Goal: Information Seeking & Learning: Compare options

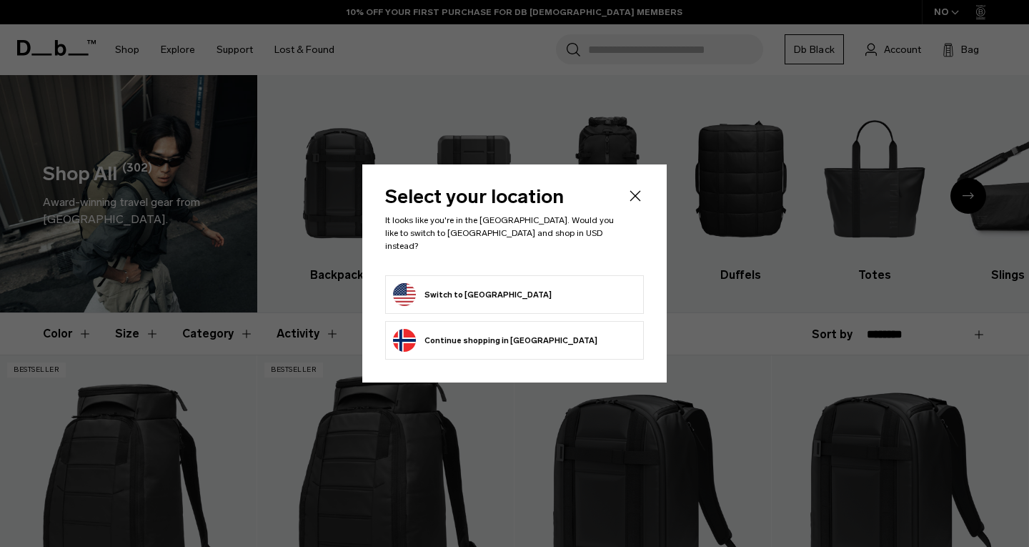
click at [547, 293] on form "Switch to United States" at bounding box center [514, 294] width 243 height 23
click at [478, 284] on button "Switch to United States" at bounding box center [472, 294] width 159 height 23
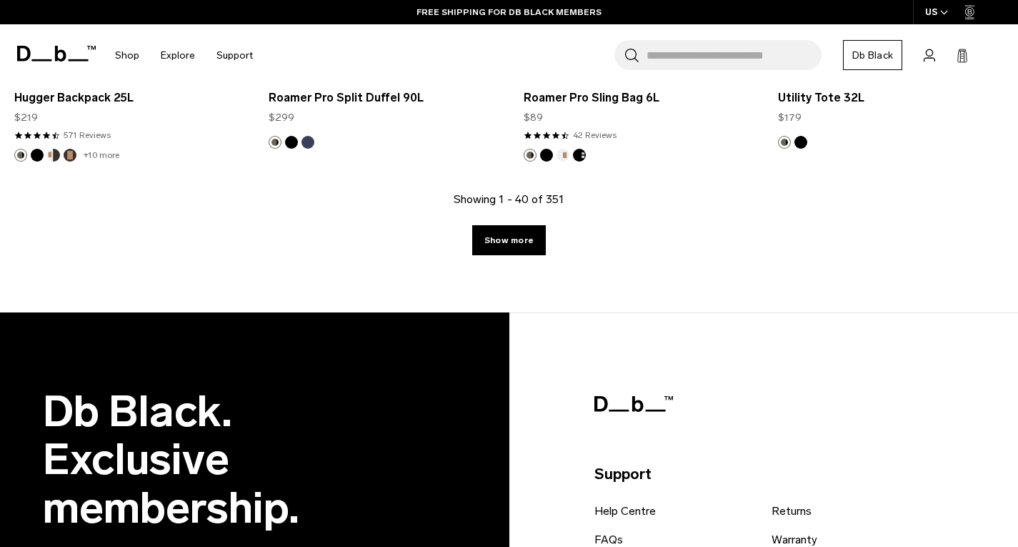
scroll to position [4429, 0]
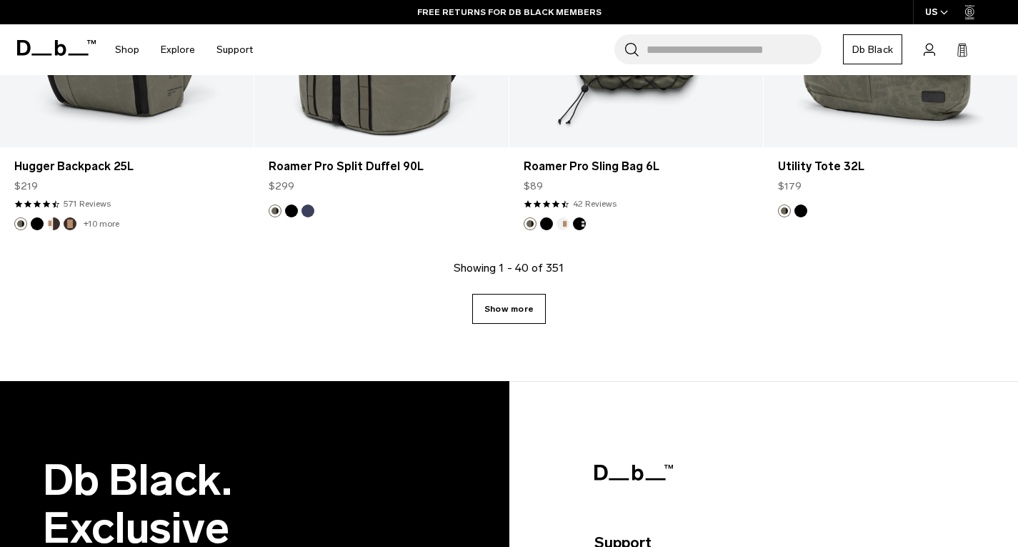
click at [537, 307] on link "Show more" at bounding box center [509, 309] width 74 height 30
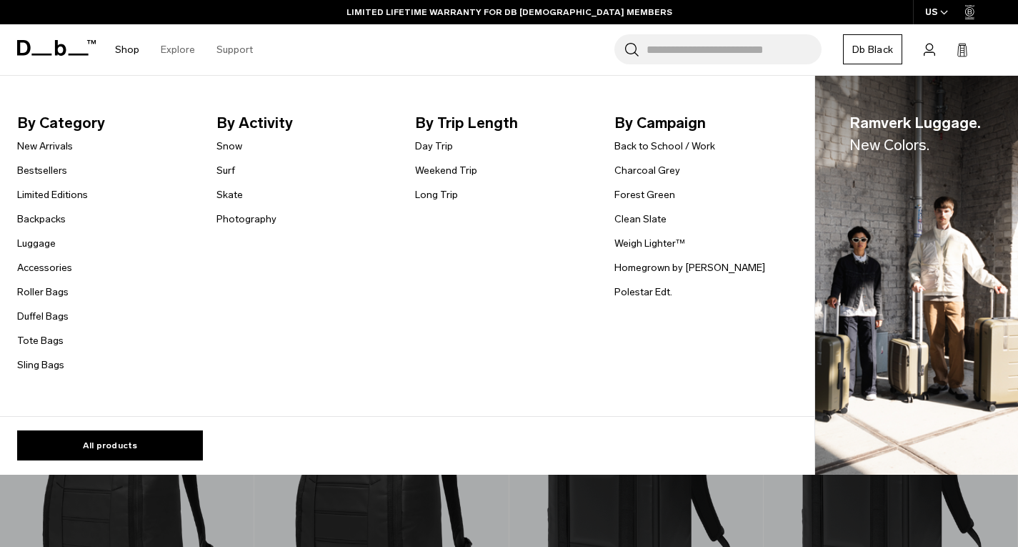
click at [129, 51] on link "Shop" at bounding box center [127, 49] width 24 height 51
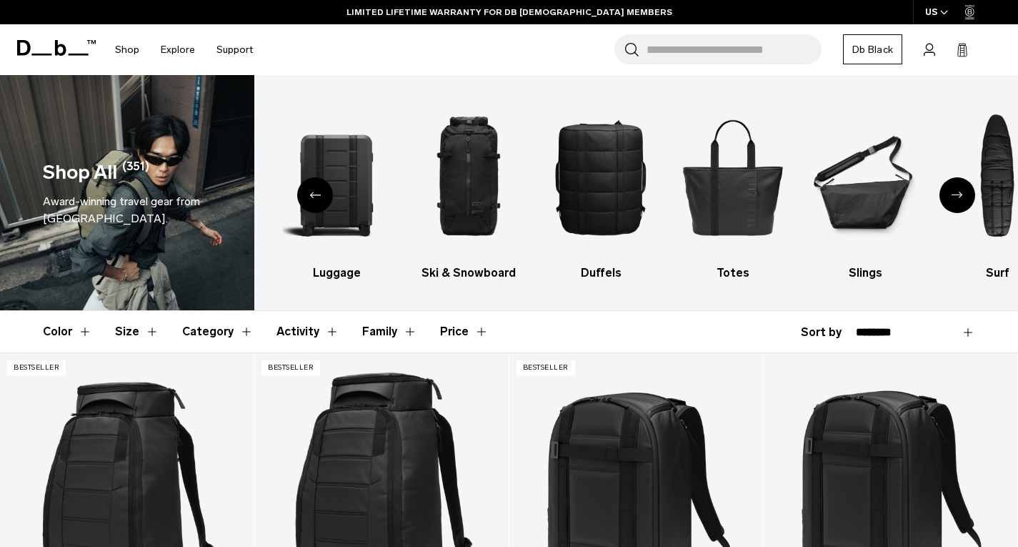
click at [71, 49] on icon at bounding box center [56, 48] width 79 height 16
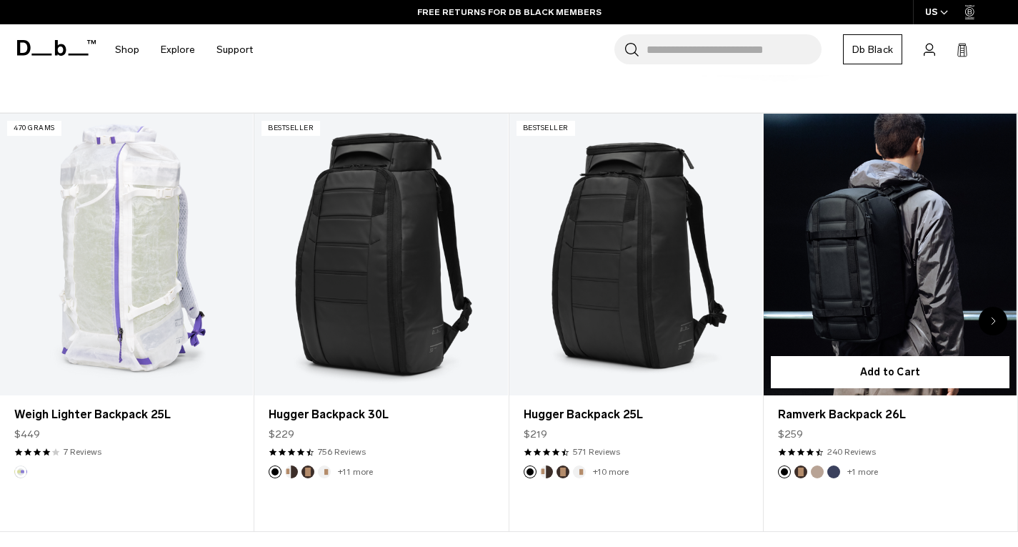
scroll to position [500, 0]
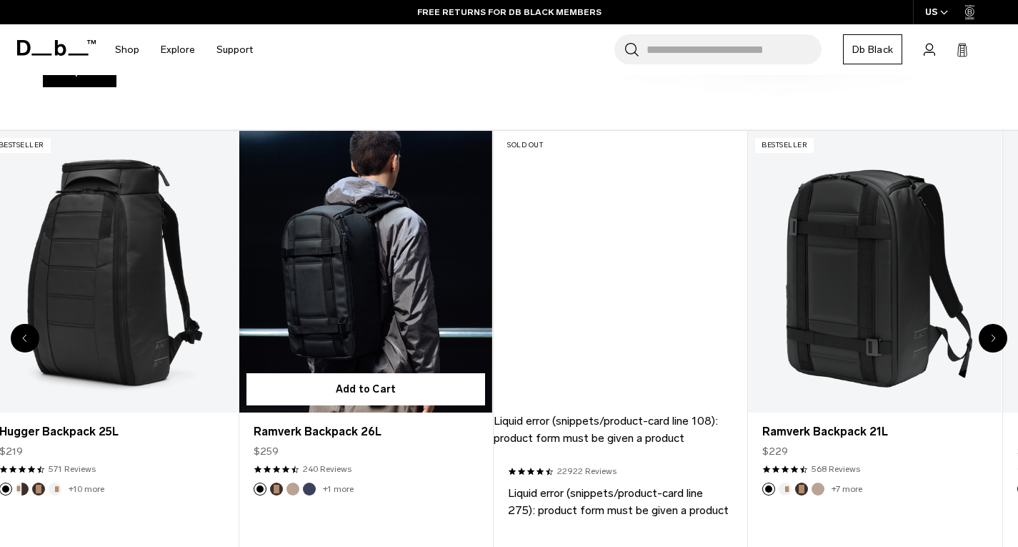
click at [311, 226] on link "Ramverk Backpack 26L" at bounding box center [365, 271] width 253 height 281
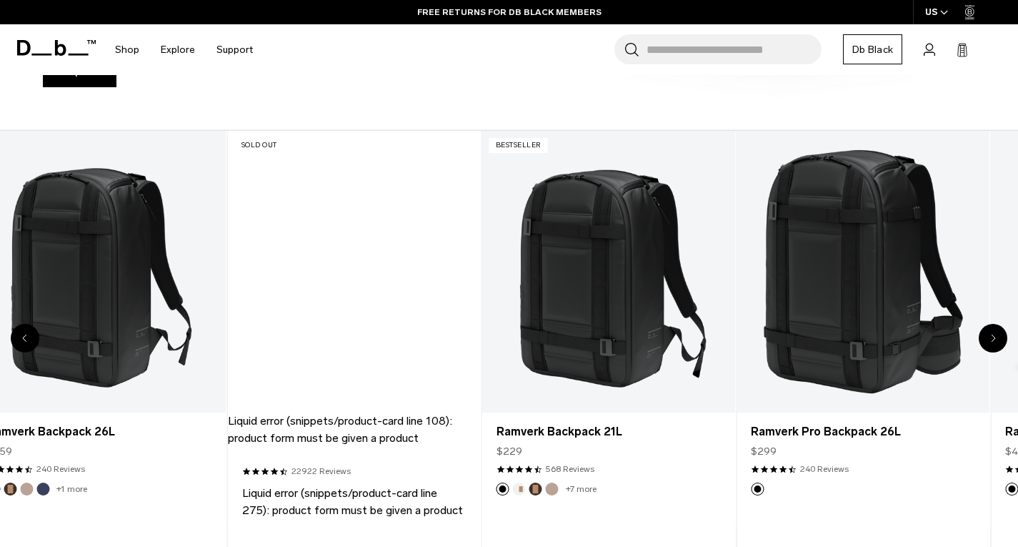
click at [235, 246] on div "5 / 20" at bounding box center [354, 271] width 253 height 281
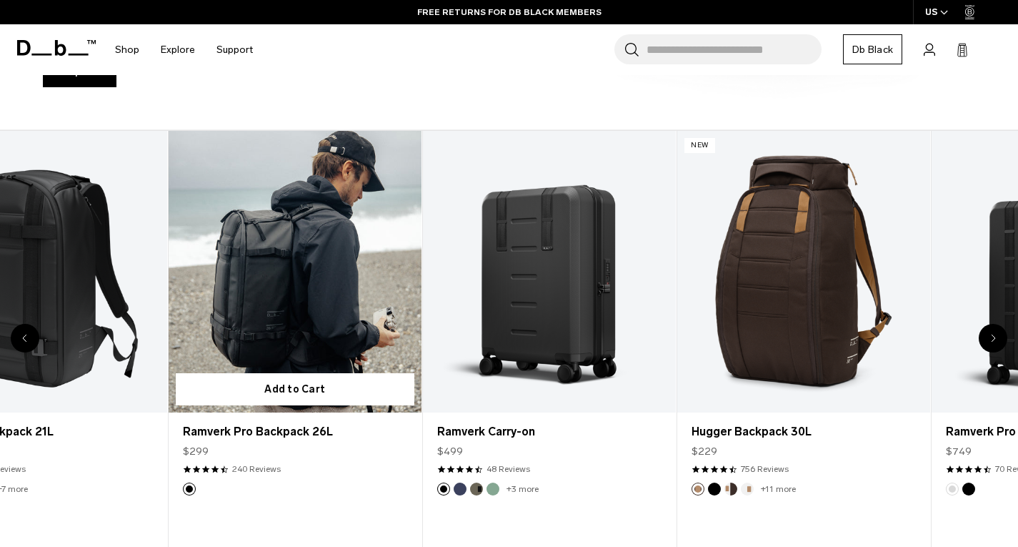
click at [353, 243] on link "Ramverk Pro Backpack 26L" at bounding box center [295, 271] width 253 height 281
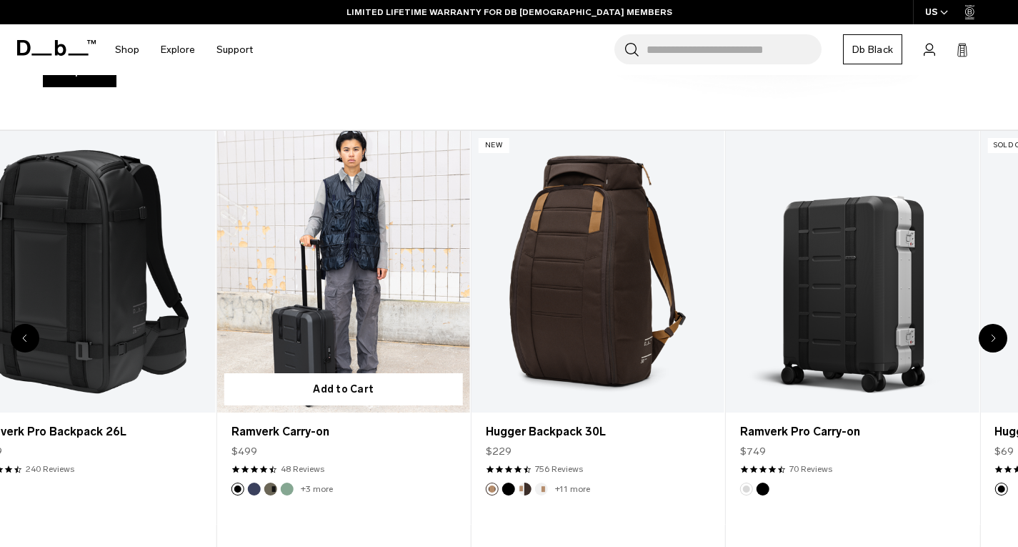
click at [432, 238] on link "Ramverk Carry-on" at bounding box center [343, 271] width 253 height 281
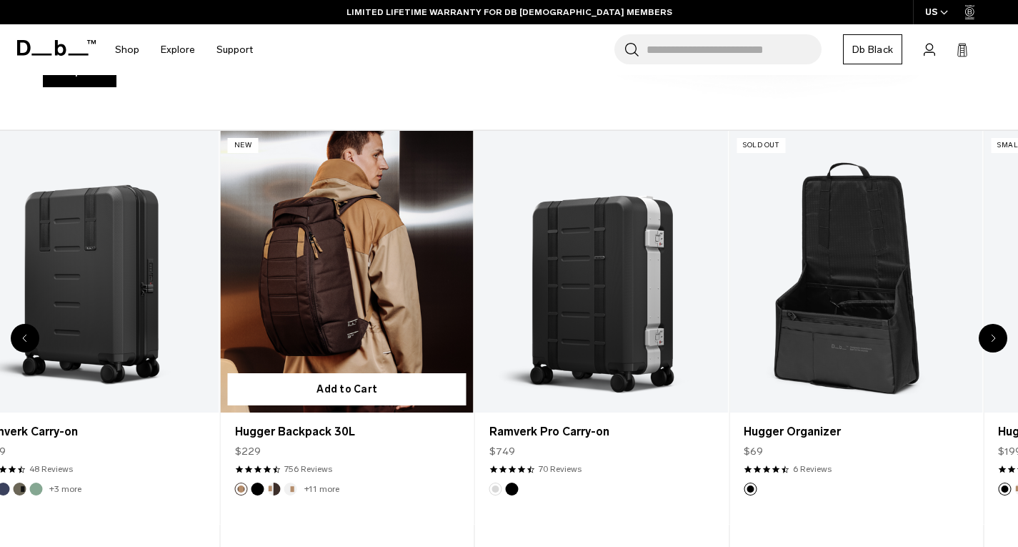
click at [221, 223] on link "Hugger Backpack 30L" at bounding box center [347, 271] width 253 height 281
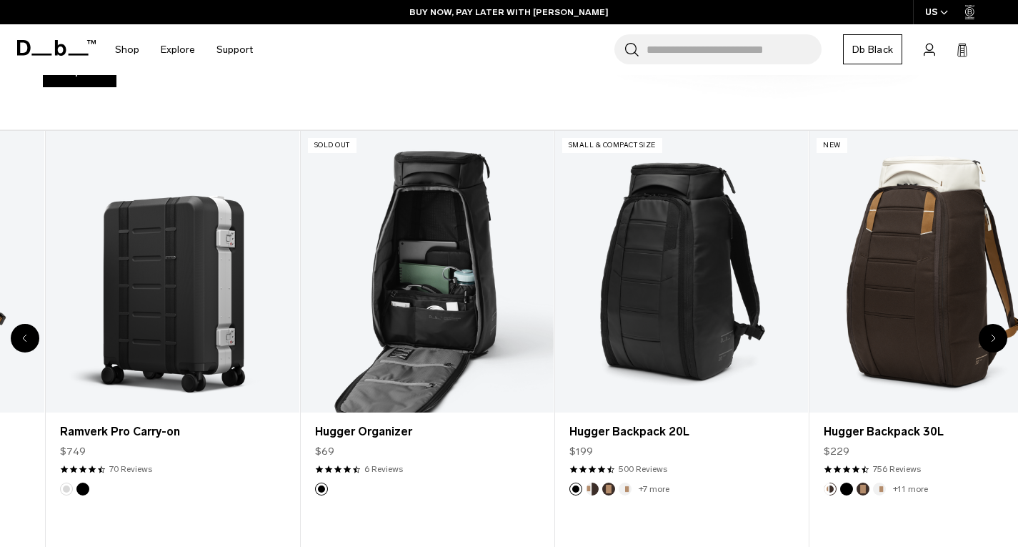
click at [387, 217] on link "Hugger Organizer" at bounding box center [427, 271] width 253 height 281
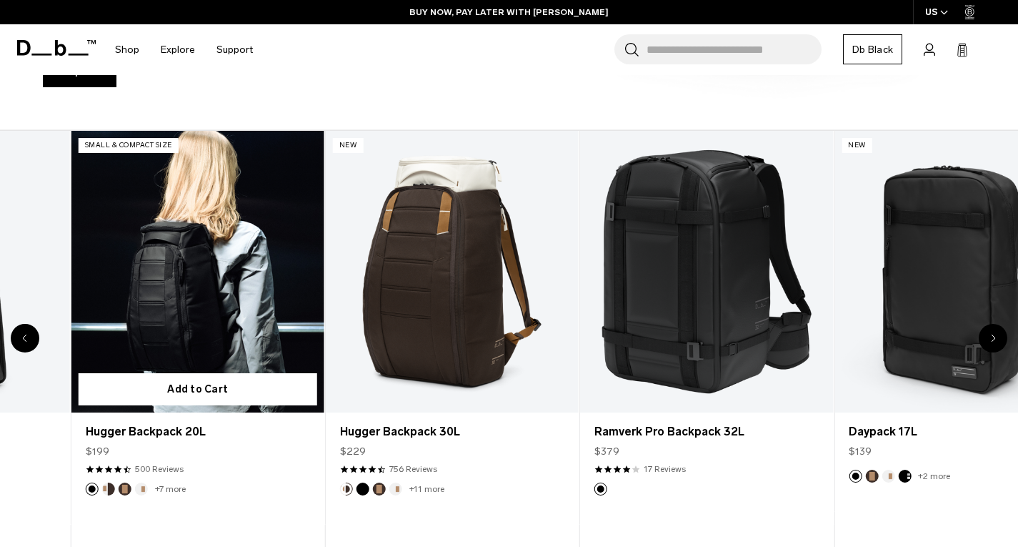
click at [167, 209] on link "Hugger Backpack 20L" at bounding box center [197, 271] width 253 height 281
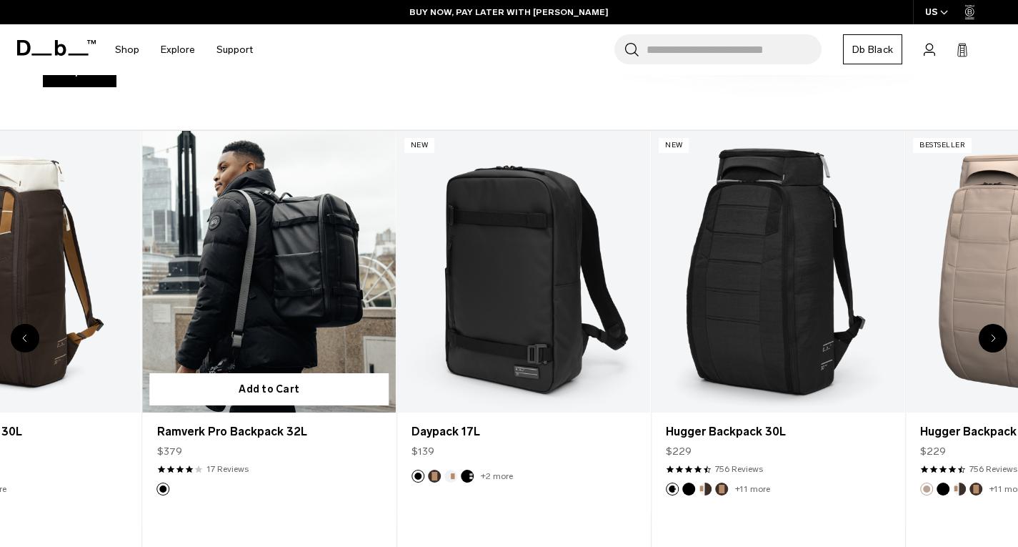
click at [269, 243] on link "Ramverk Pro Backpack 32L" at bounding box center [269, 271] width 253 height 281
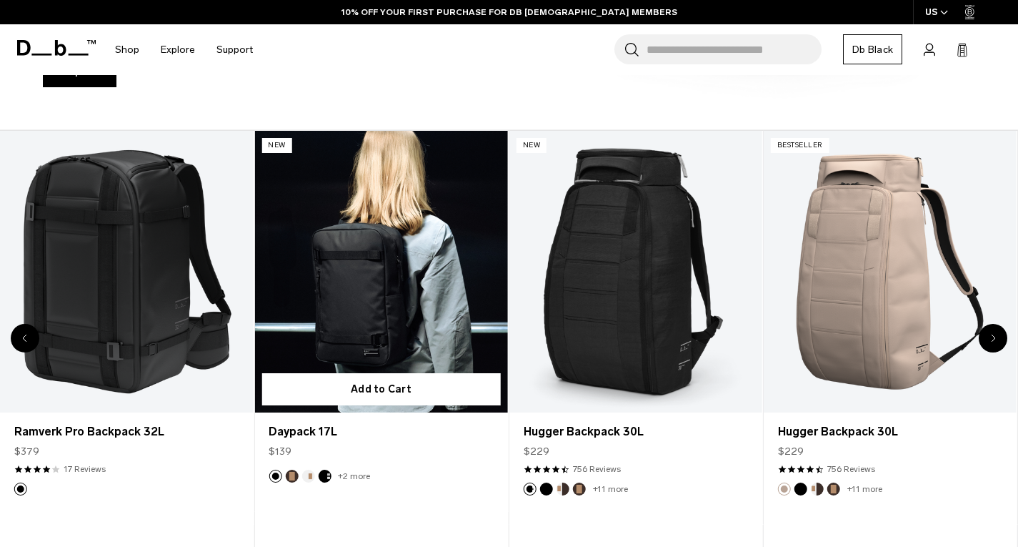
click at [295, 477] on button "Espresso" at bounding box center [291, 475] width 13 height 13
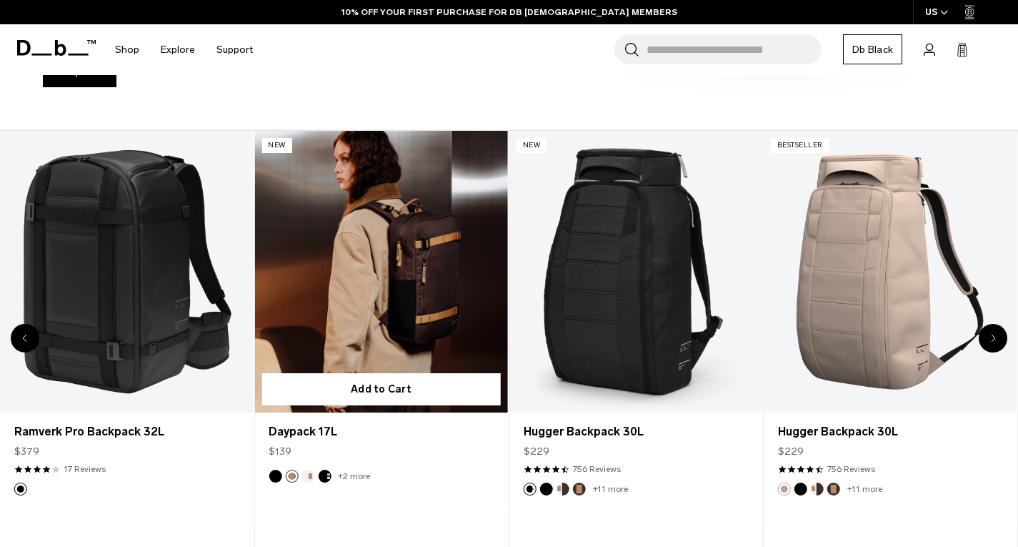
click at [309, 480] on button "Oatmilk" at bounding box center [307, 475] width 13 height 13
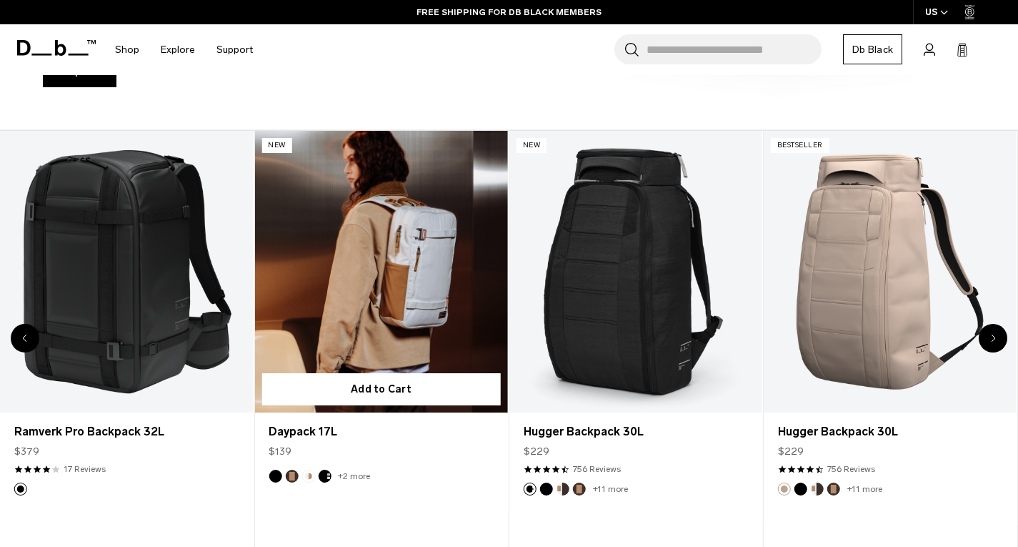
click at [327, 477] on button "Charcoal Grey" at bounding box center [324, 475] width 13 height 13
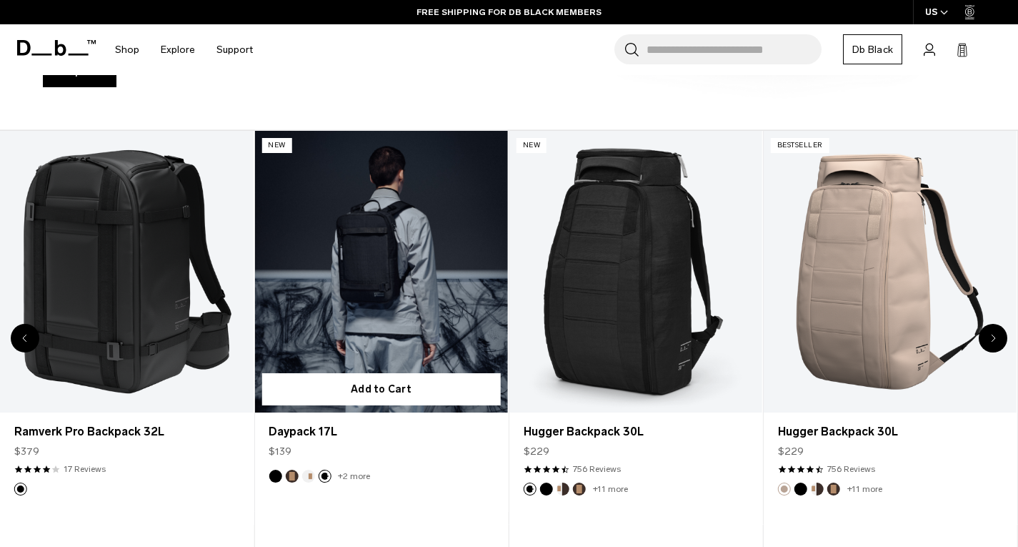
click at [309, 471] on button "Oatmilk" at bounding box center [307, 475] width 13 height 13
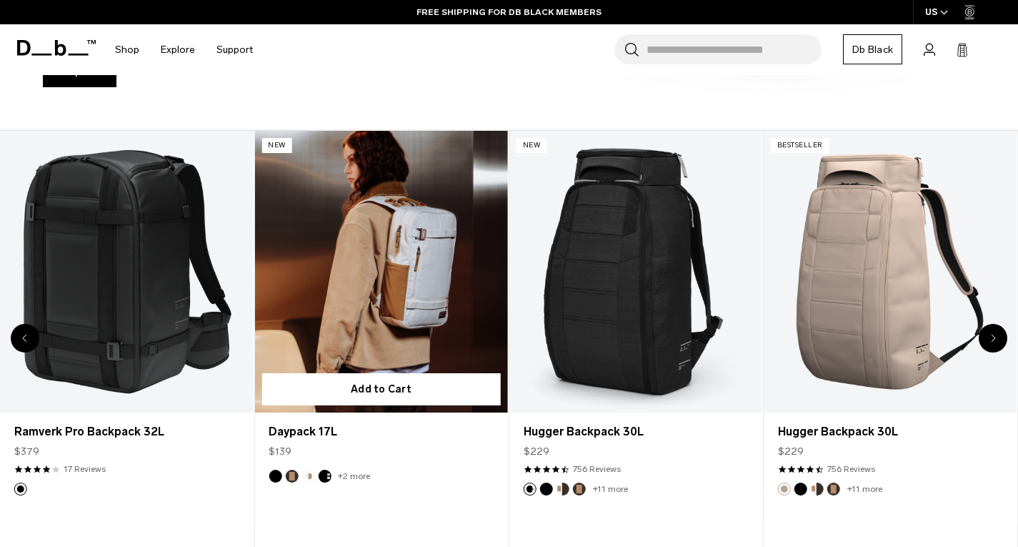
click at [279, 467] on div "Daypack 17L $139" at bounding box center [380, 440] width 253 height 57
click at [272, 472] on button "Black Out" at bounding box center [275, 475] width 13 height 13
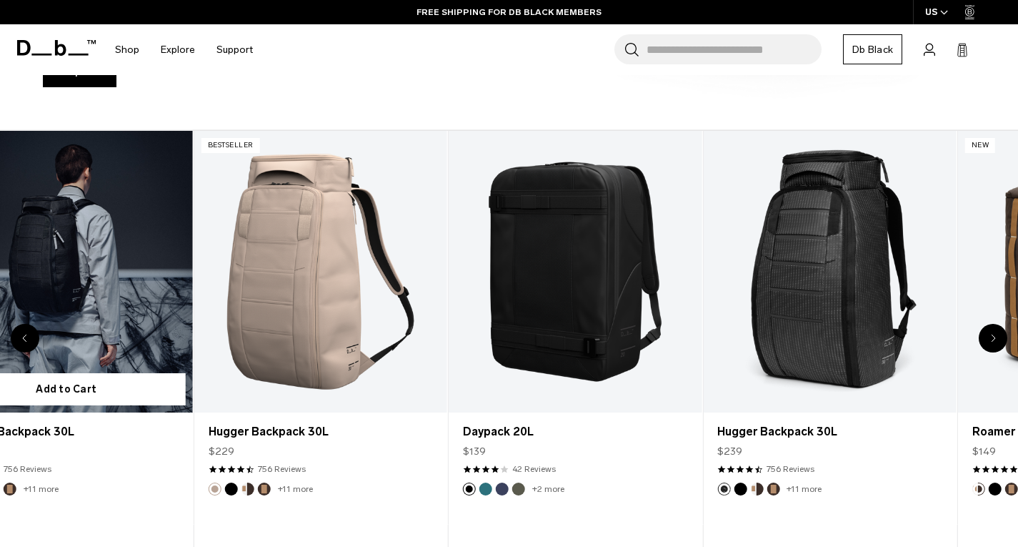
click at [40, 287] on link "Hugger Backpack 30L" at bounding box center [66, 271] width 253 height 281
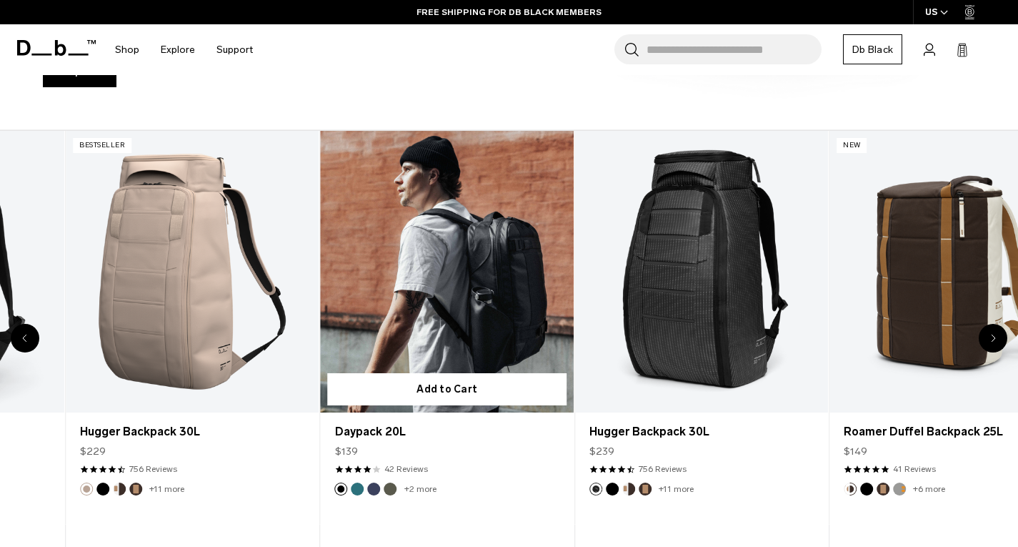
click at [424, 280] on link "Daypack 20L" at bounding box center [447, 271] width 253 height 281
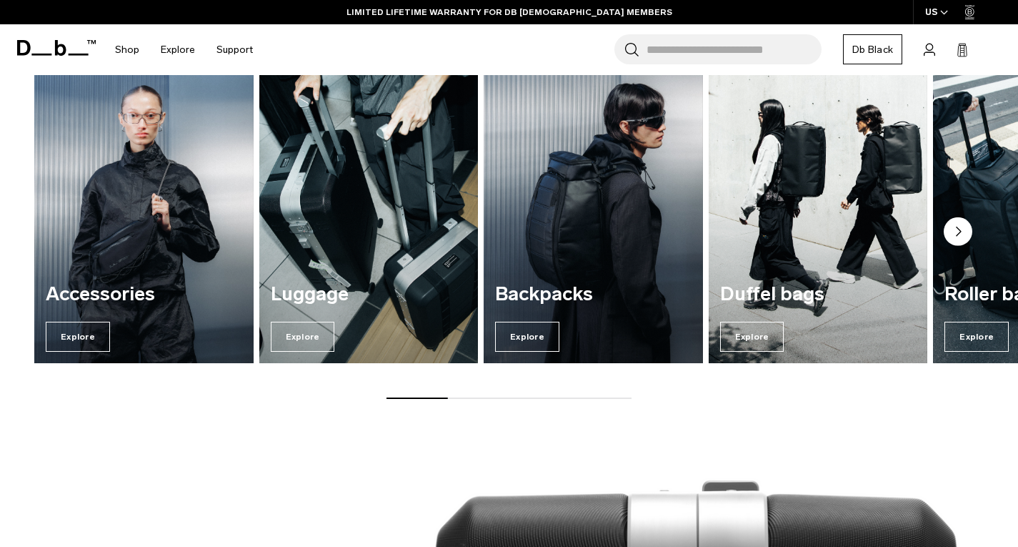
scroll to position [1072, 0]
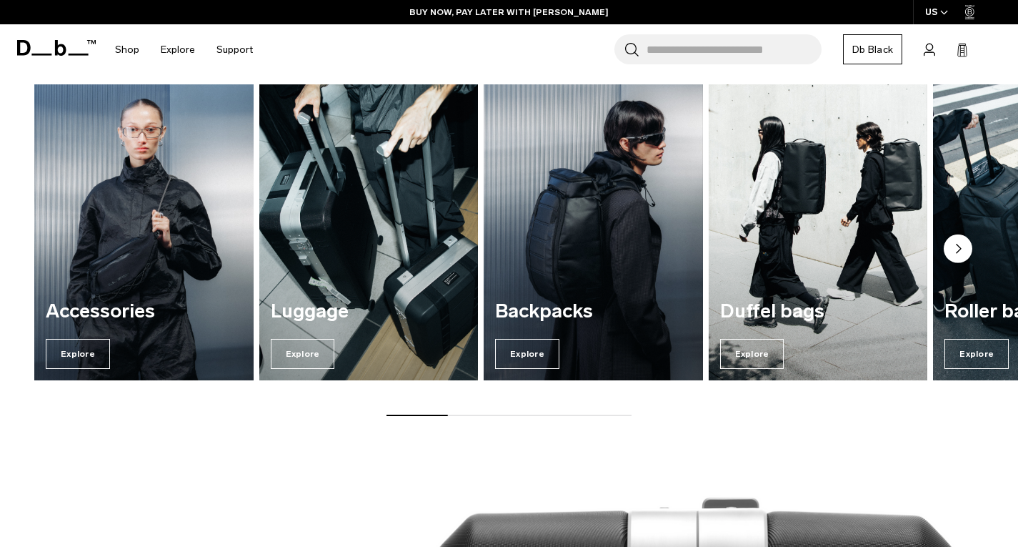
click at [146, 283] on img "1 / 7" at bounding box center [144, 232] width 226 height 304
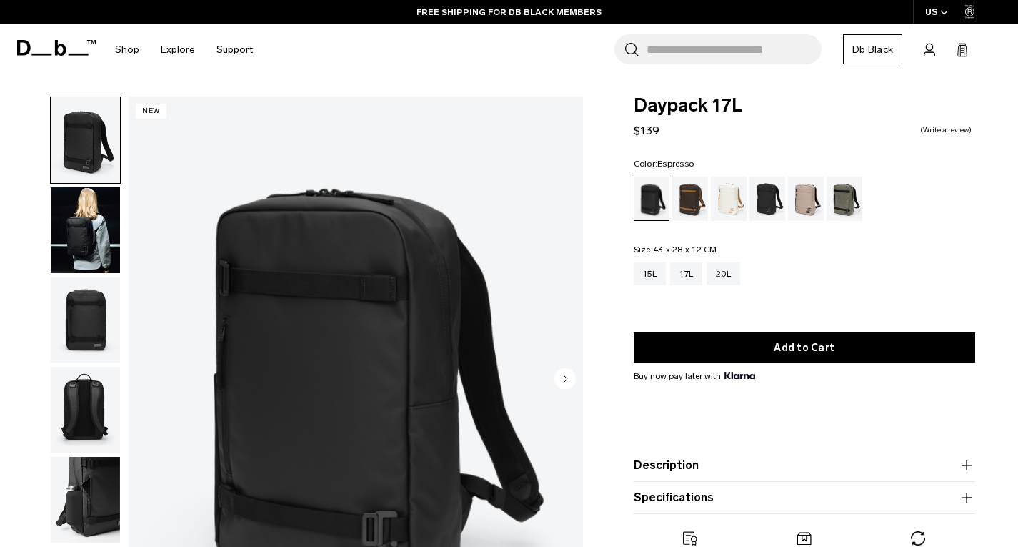
click at [706, 209] on div "Espresso" at bounding box center [690, 198] width 36 height 44
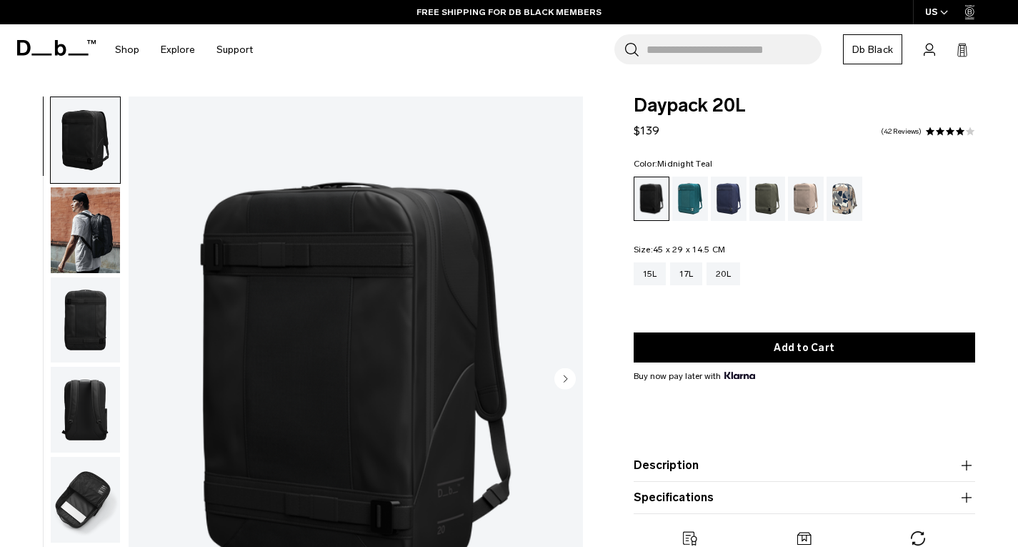
click at [689, 194] on div "Midnight Teal" at bounding box center [690, 198] width 36 height 44
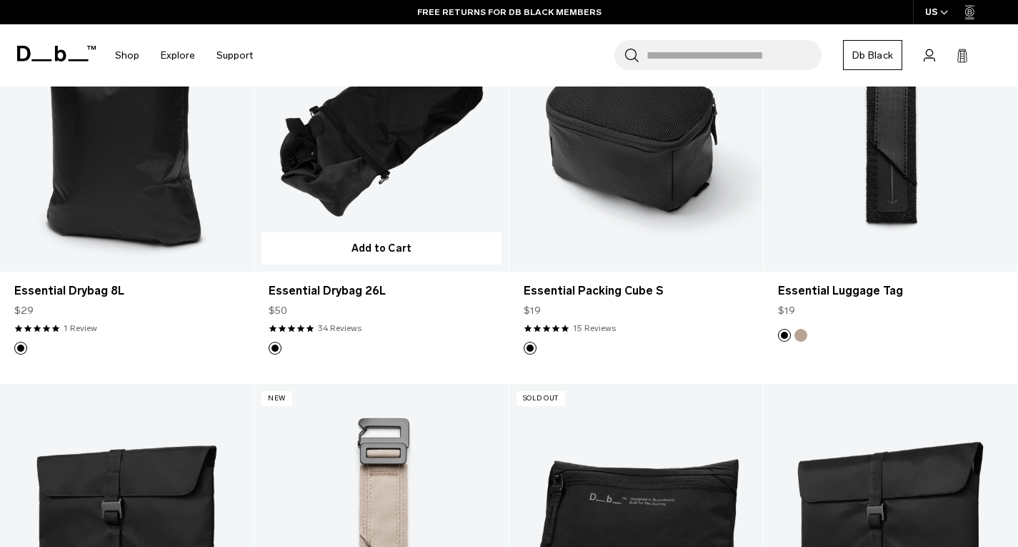
scroll to position [3215, 0]
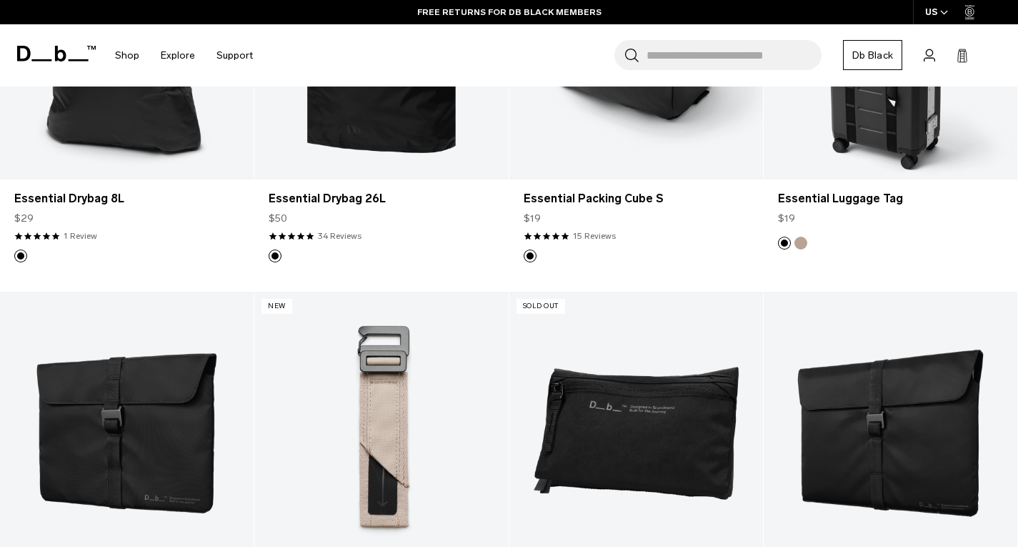
click at [885, 157] on link "Essential Luggage Tag" at bounding box center [891, 38] width 254 height 282
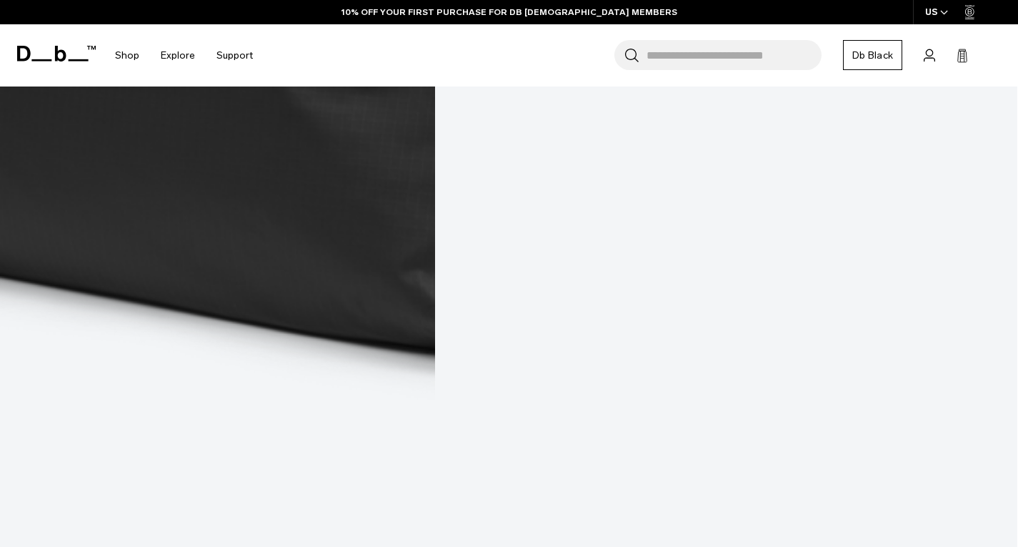
scroll to position [4374, 0]
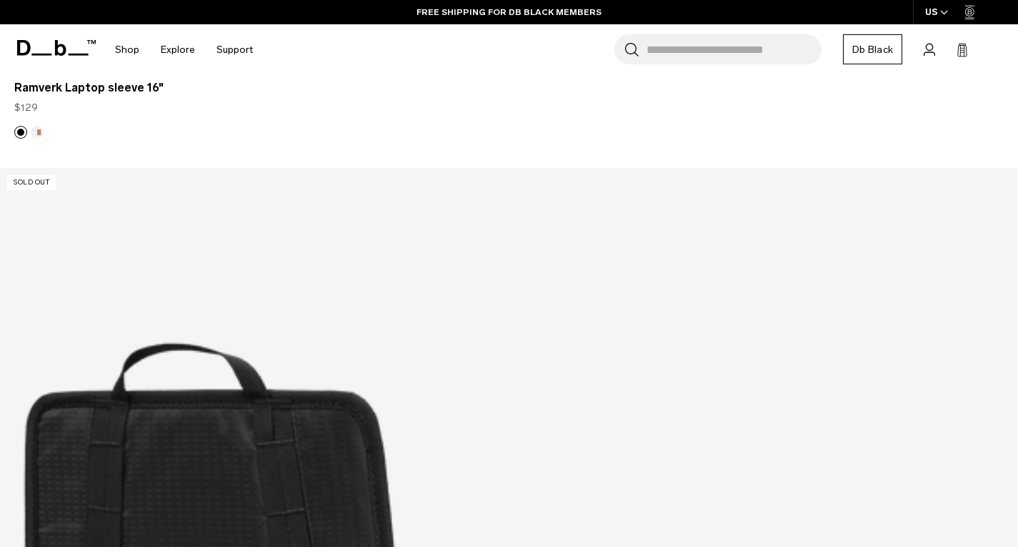
scroll to position [3815, 0]
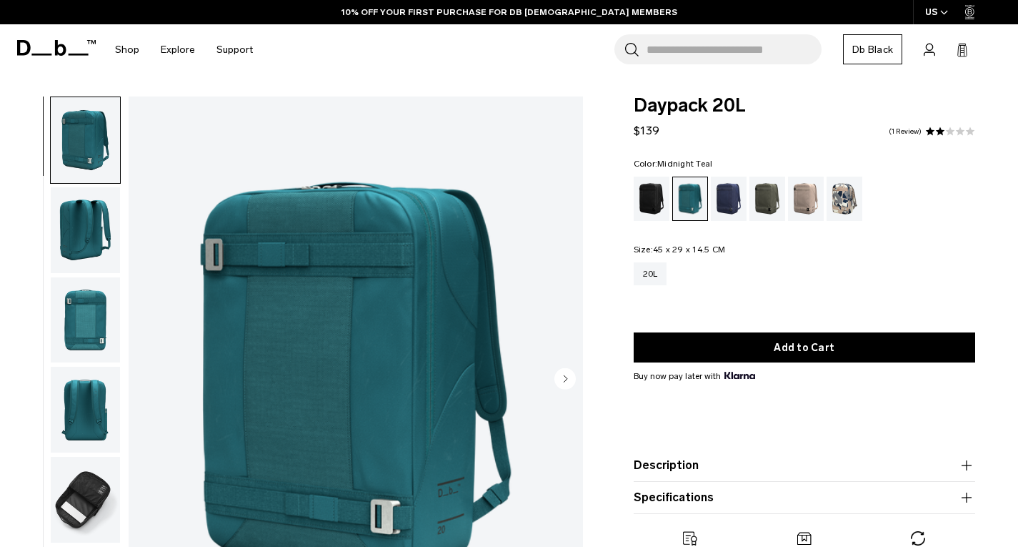
click at [736, 201] on div "Blue Hour" at bounding box center [729, 198] width 36 height 44
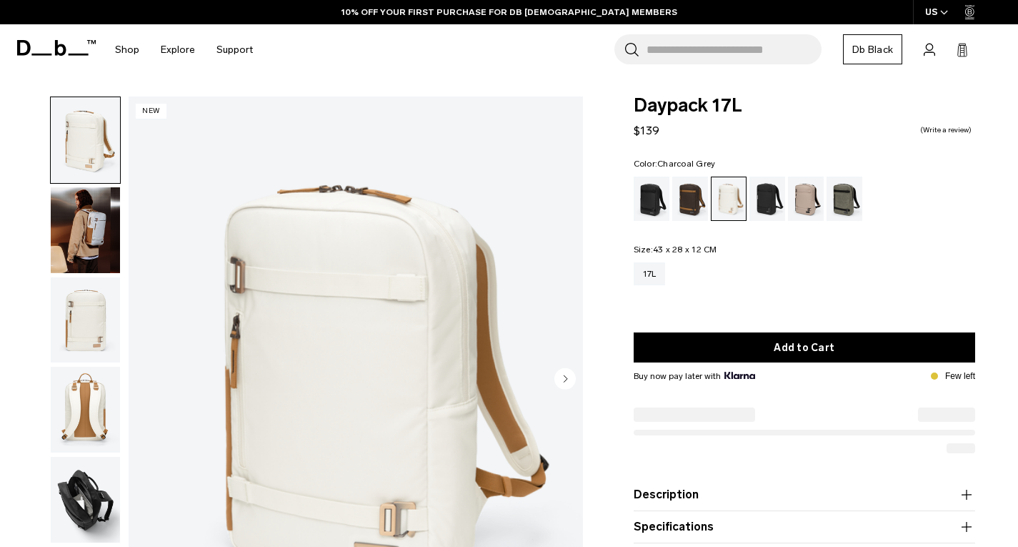
click at [765, 199] on div "Charcoal Grey" at bounding box center [767, 198] width 36 height 44
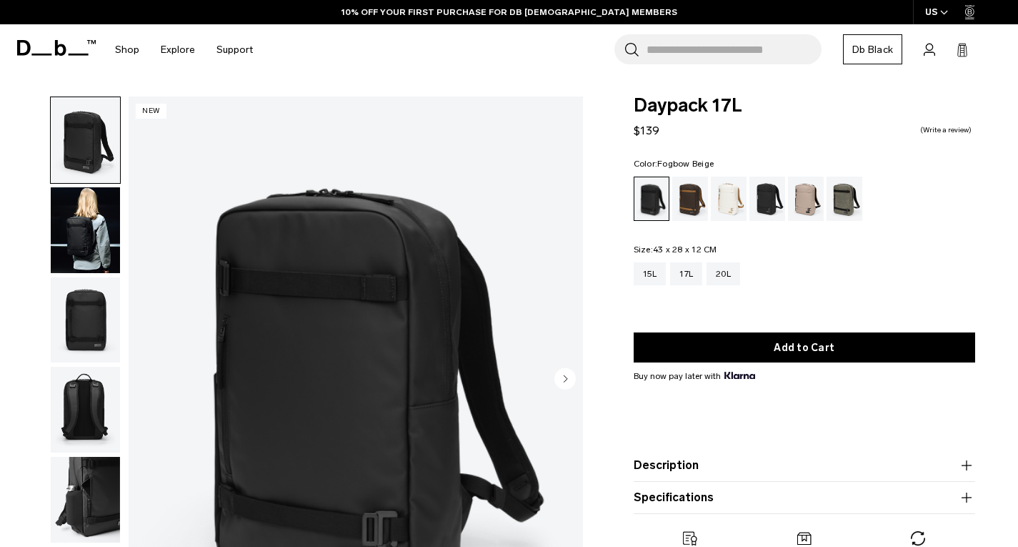
click at [802, 199] on div "Fogbow Beige" at bounding box center [806, 198] width 36 height 44
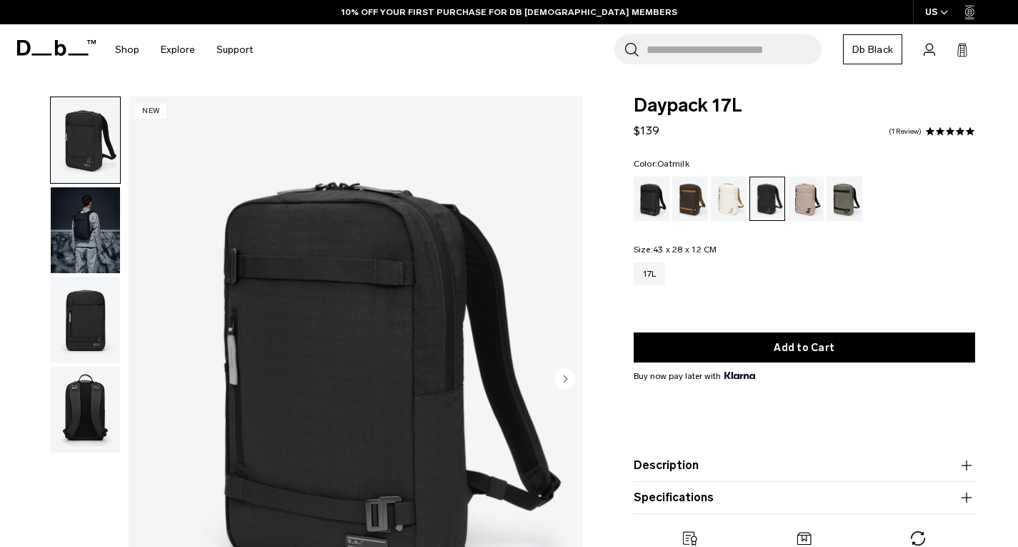
click at [725, 212] on div "Oatmilk" at bounding box center [729, 198] width 36 height 44
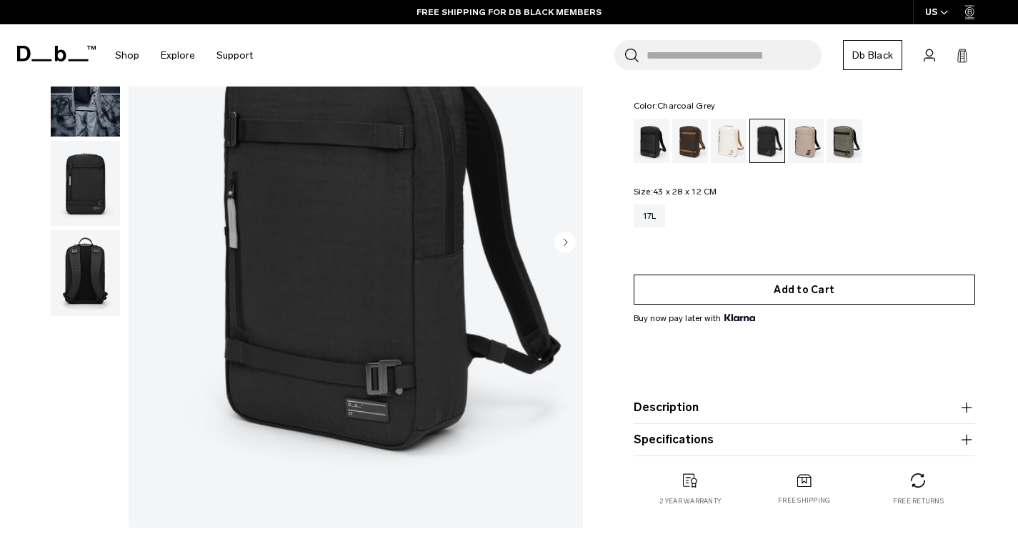
scroll to position [143, 0]
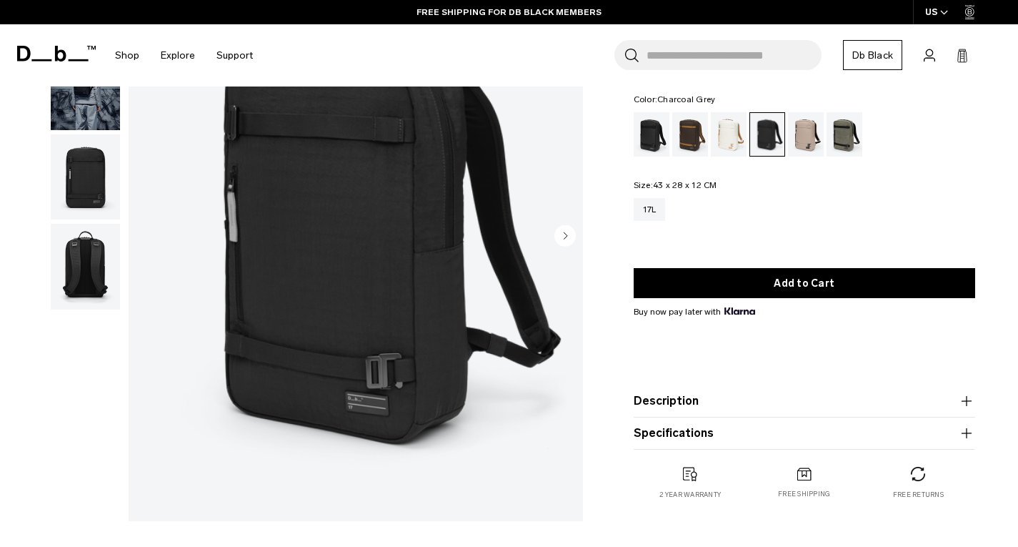
click at [709, 402] on button "Description" at bounding box center [805, 400] width 342 height 17
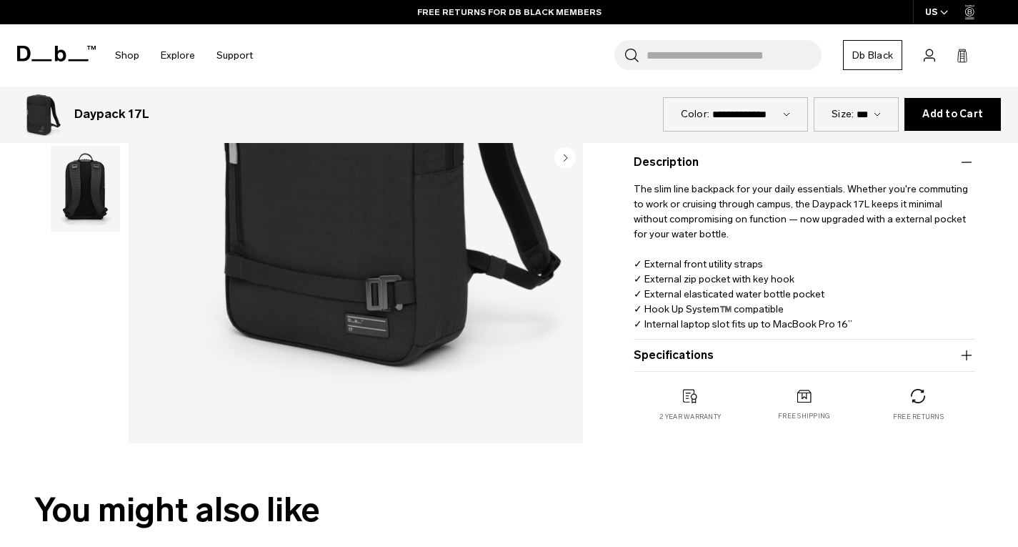
scroll to position [286, 0]
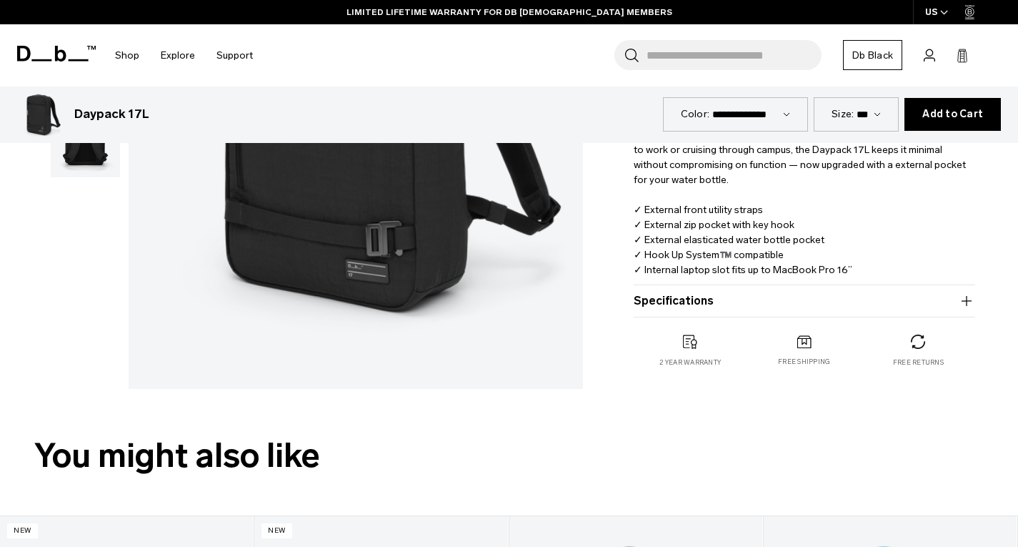
click at [790, 304] on button "Specifications" at bounding box center [805, 300] width 342 height 17
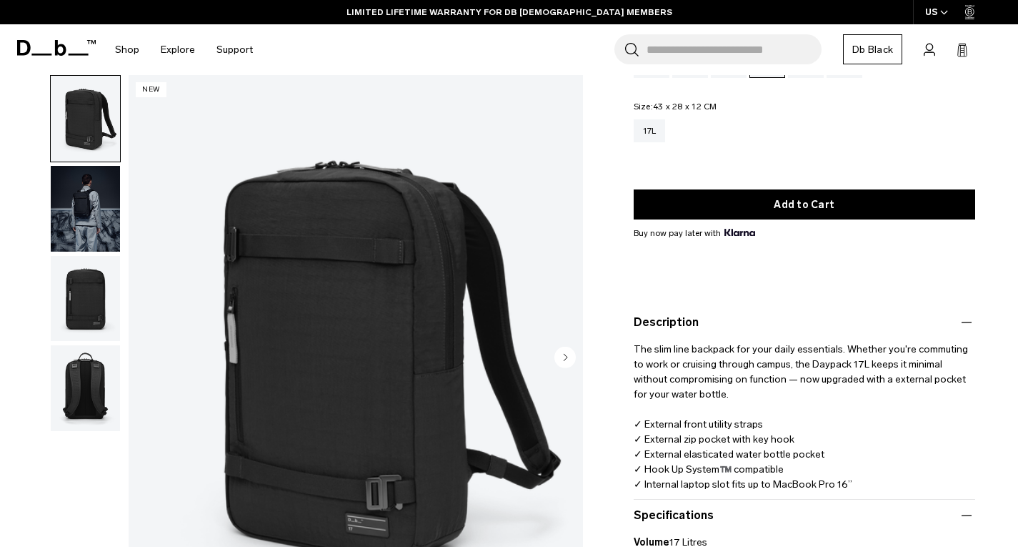
scroll to position [0, 0]
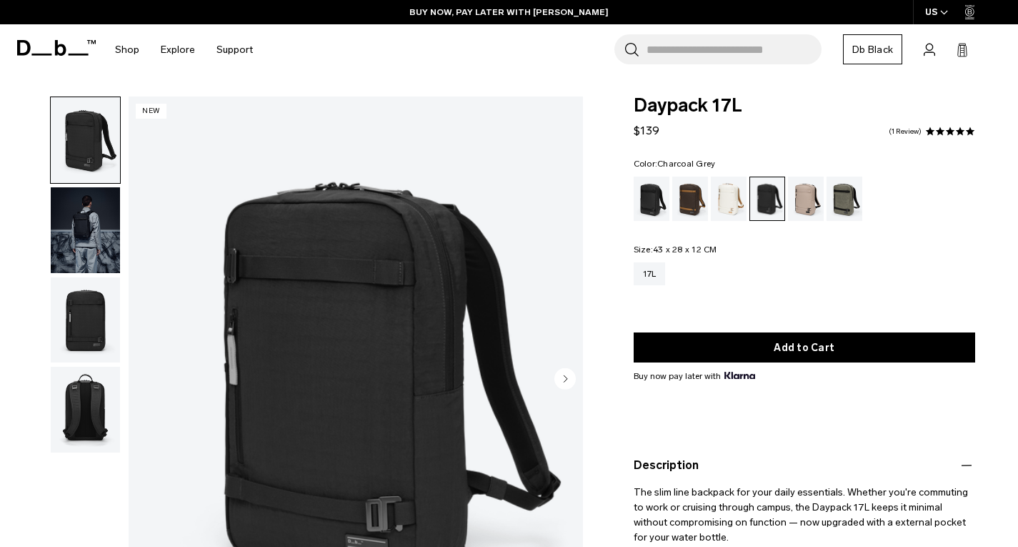
click at [453, 330] on img "1 / 4" at bounding box center [356, 379] width 454 height 567
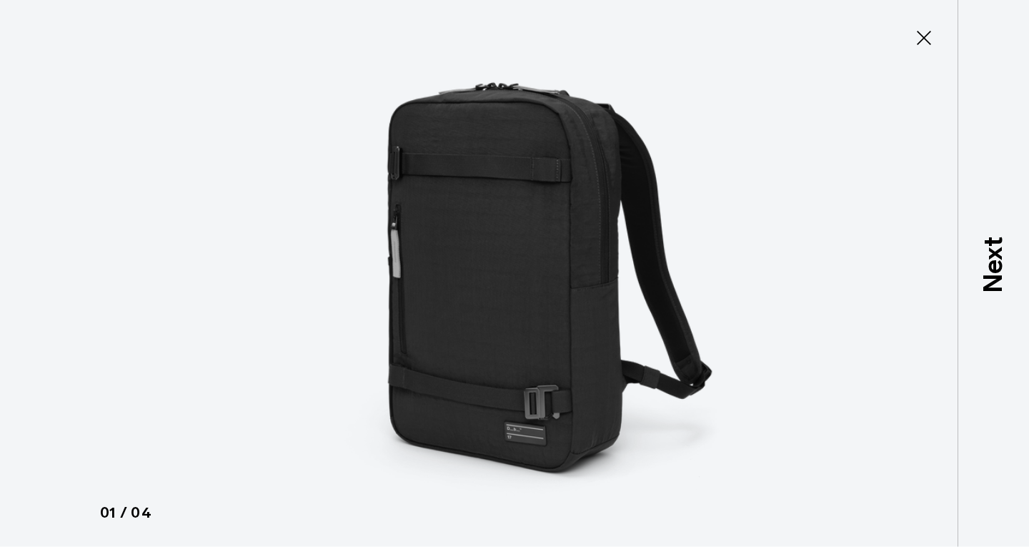
click at [597, 239] on img at bounding box center [514, 273] width 643 height 547
click at [918, 33] on icon at bounding box center [924, 38] width 14 height 14
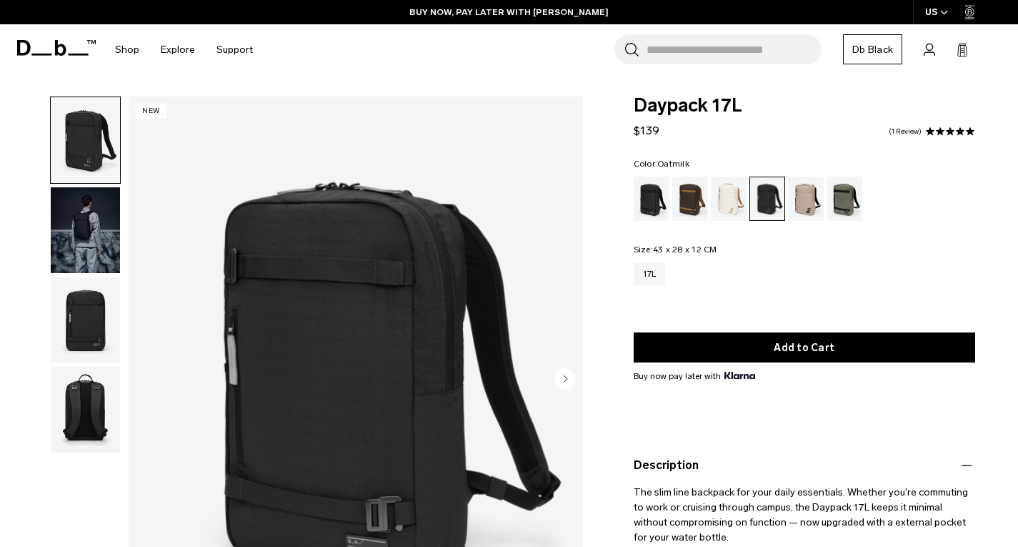
click at [724, 201] on div "Oatmilk" at bounding box center [729, 198] width 36 height 44
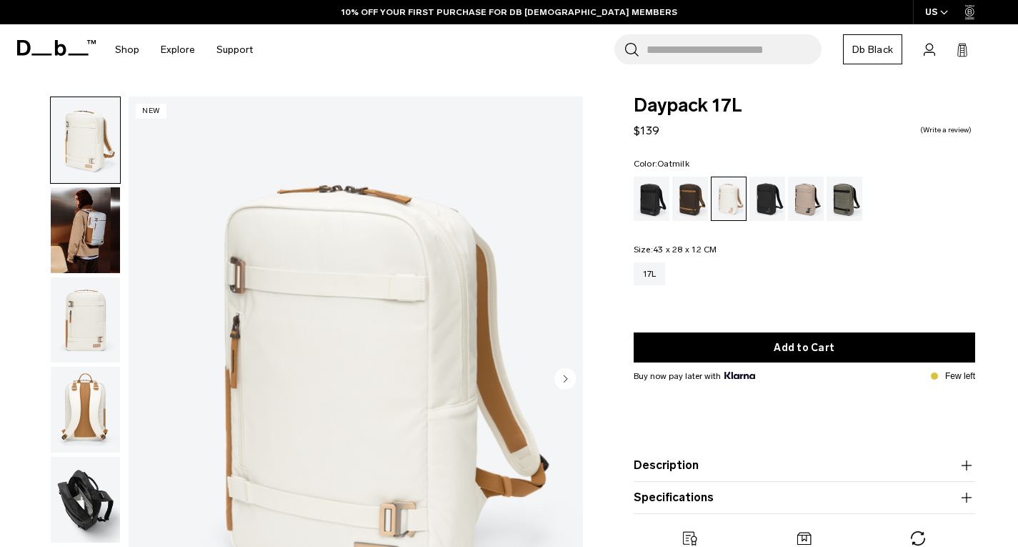
click at [104, 240] on img "button" at bounding box center [85, 230] width 69 height 86
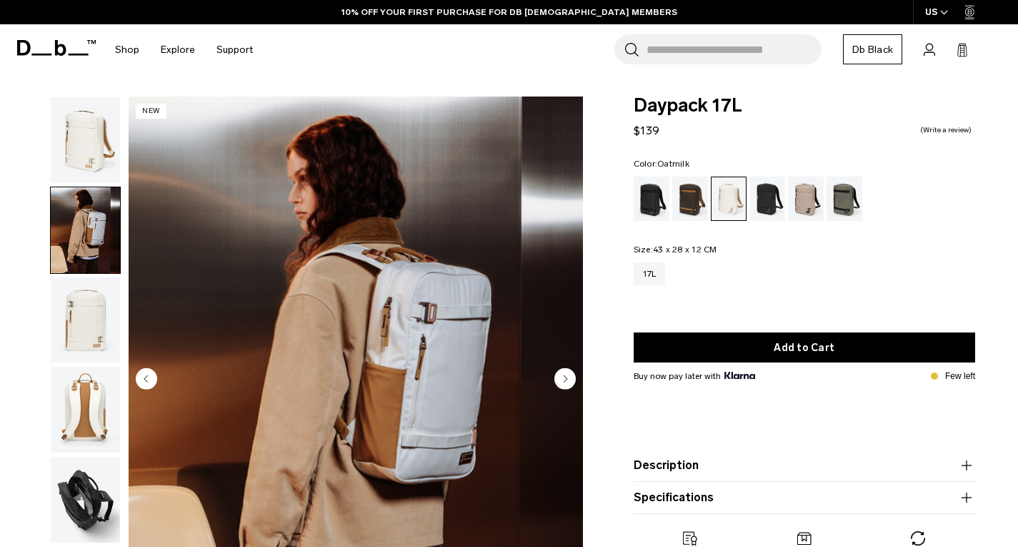
click at [80, 296] on img "button" at bounding box center [85, 320] width 69 height 86
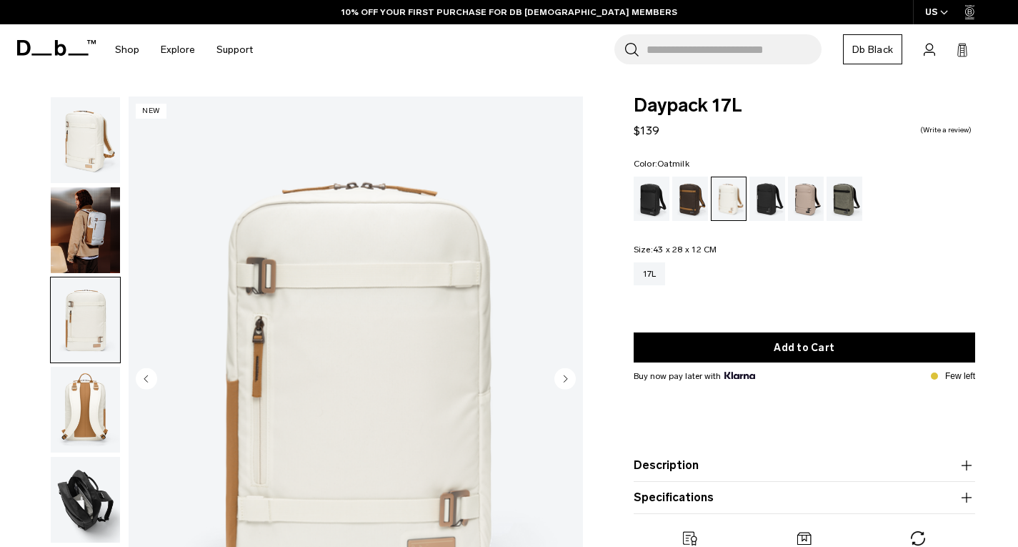
click at [90, 397] on img "button" at bounding box center [85, 409] width 69 height 86
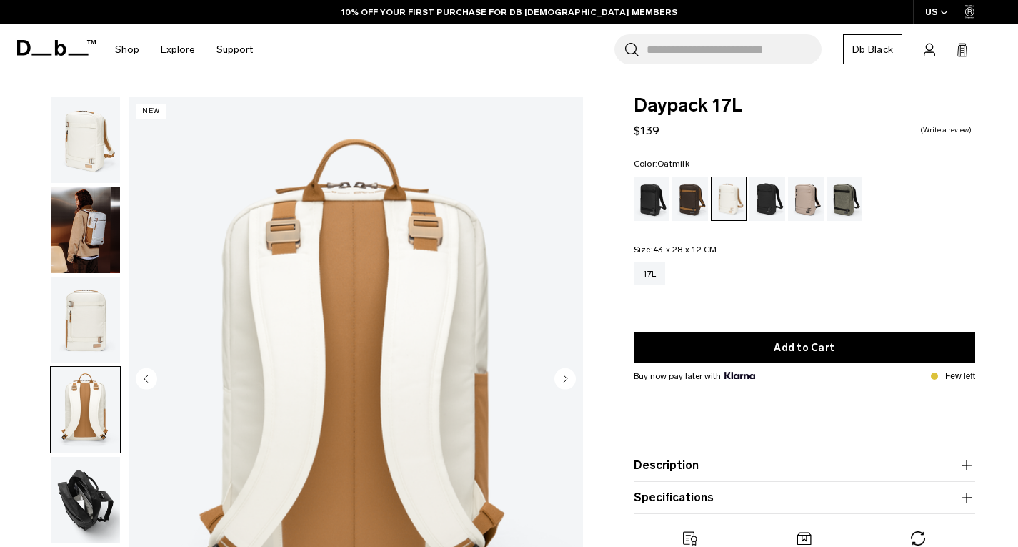
click at [39, 510] on div "04 / 06 New Close 01 / 06 Previous" at bounding box center [295, 383] width 591 height 574
click at [66, 484] on img "button" at bounding box center [85, 500] width 69 height 86
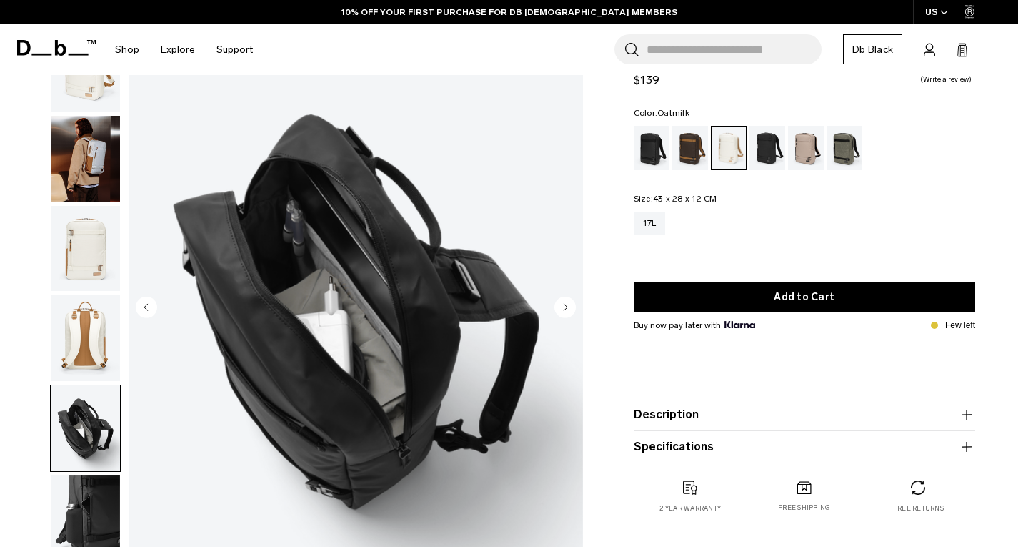
scroll to position [143, 0]
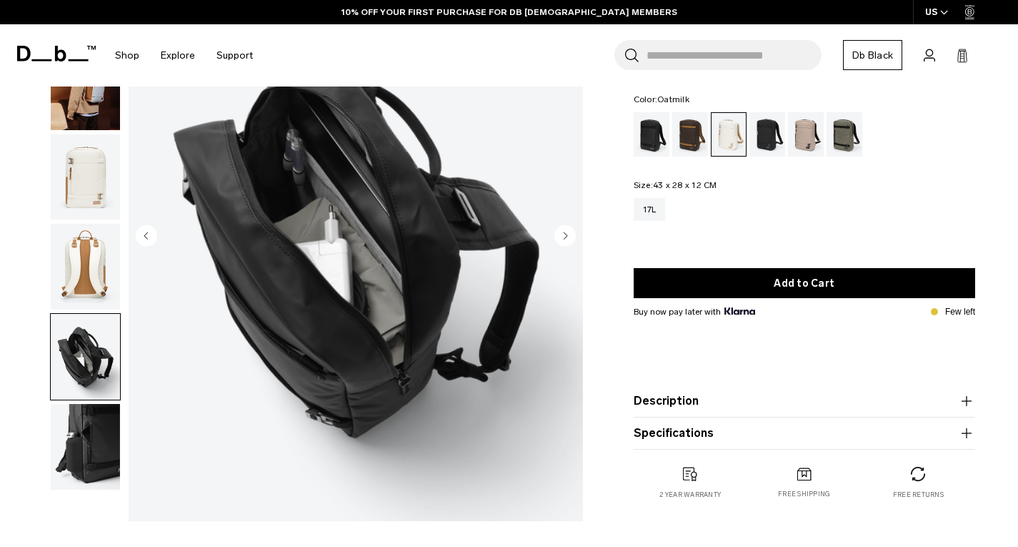
click at [84, 439] on img "button" at bounding box center [85, 447] width 69 height 86
